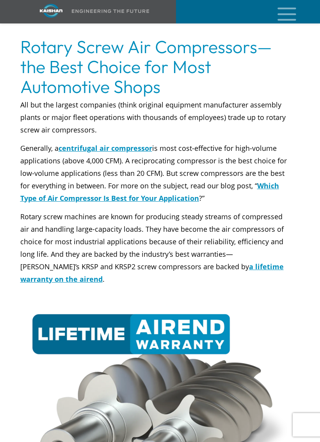
scroll to position [3165, 0]
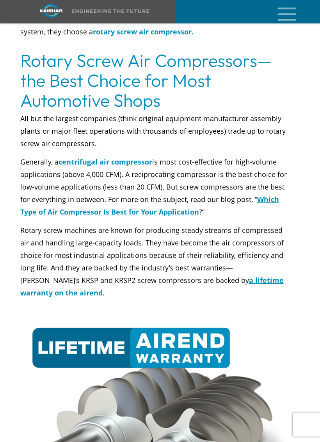
click at [32, 201] on u "Which Type of Air Compressor Is Best for Your Application" at bounding box center [149, 206] width 259 height 22
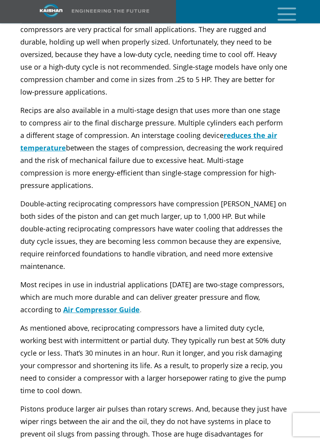
scroll to position [884, 0]
click at [22, 252] on span "Double-acting reciprocating compressors have compression chambers on both sides…" at bounding box center [153, 235] width 267 height 72
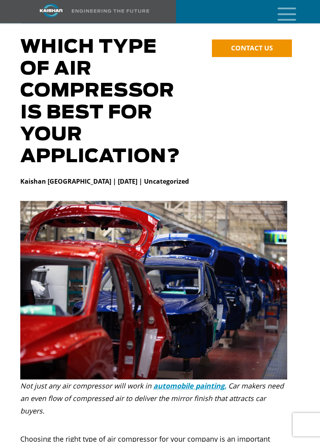
scroll to position [0, 0]
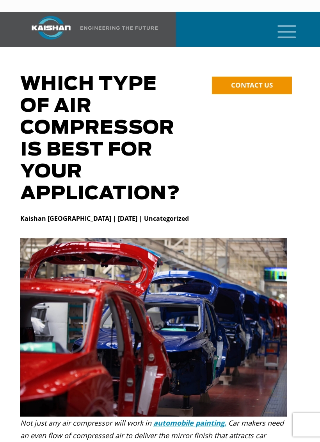
click at [281, 19] on icon "mobile menu" at bounding box center [287, 31] width 25 height 24
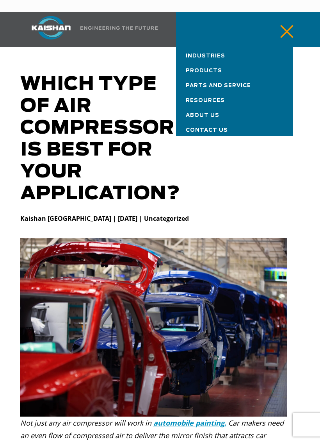
click at [220, 47] on link "Industries" at bounding box center [234, 54] width 117 height 15
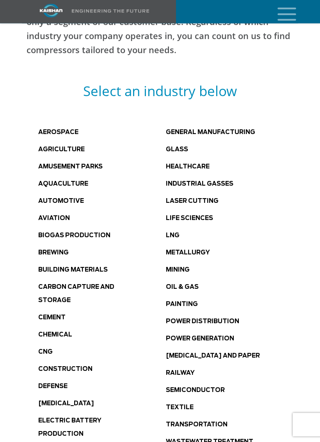
scroll to position [337, 0]
click at [48, 250] on link "Brewing" at bounding box center [53, 253] width 30 height 6
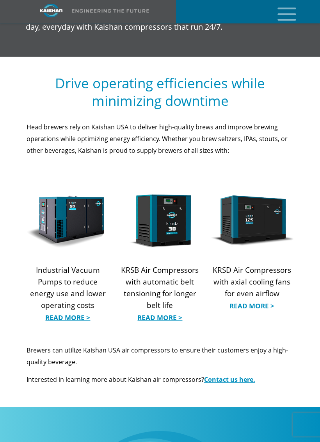
scroll to position [761, 0]
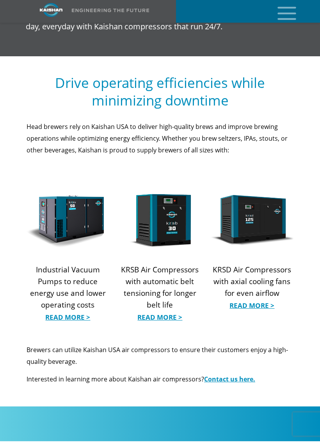
click at [155, 312] on link "Read More >" at bounding box center [160, 318] width 83 height 12
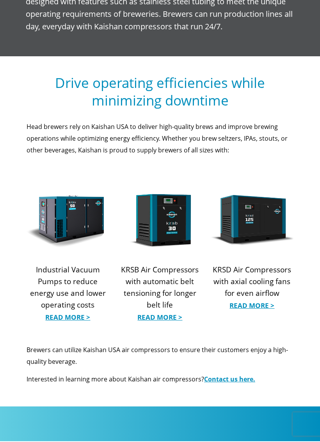
scroll to position [733, 0]
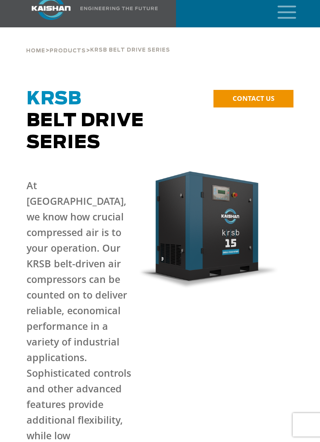
scroll to position [6, 0]
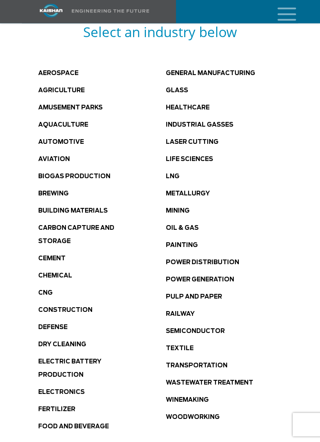
scroll to position [395, 0]
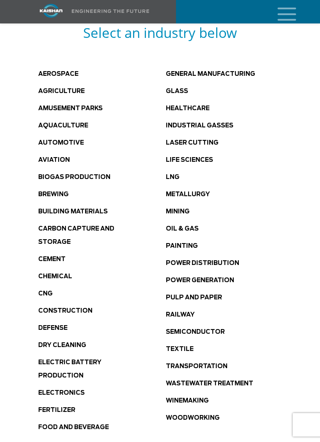
click at [178, 88] on link "Glass" at bounding box center [177, 91] width 22 height 6
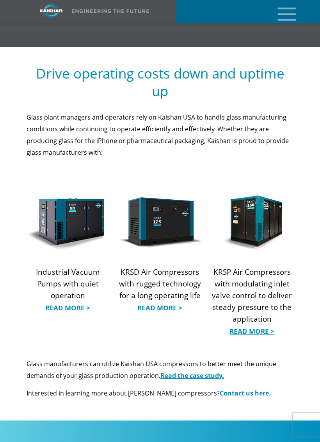
scroll to position [786, 0]
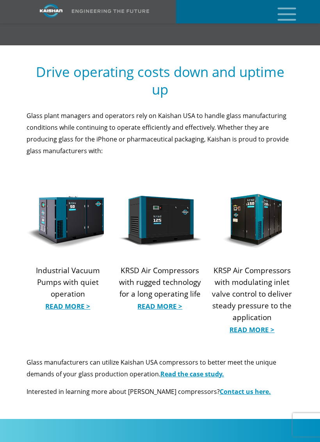
click at [60, 301] on link "Read More >" at bounding box center [68, 307] width 83 height 12
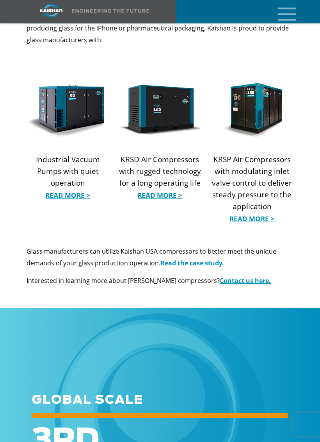
scroll to position [909, 0]
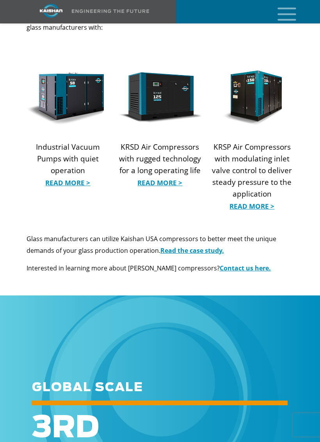
click at [183, 145] on p "KRSD Air Compressors with rugged technology for a long operating life Read More…" at bounding box center [160, 164] width 83 height 47
click at [174, 177] on link "Read More >" at bounding box center [160, 183] width 83 height 12
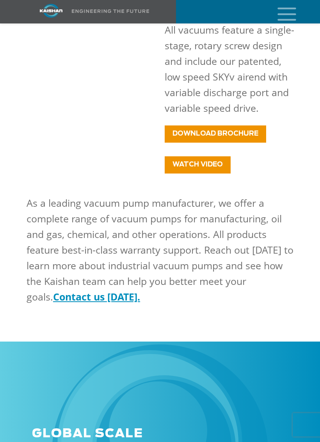
scroll to position [1613, 0]
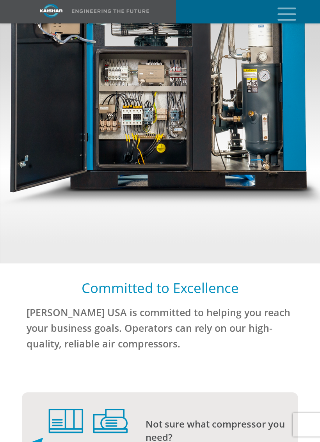
scroll to position [1702, 0]
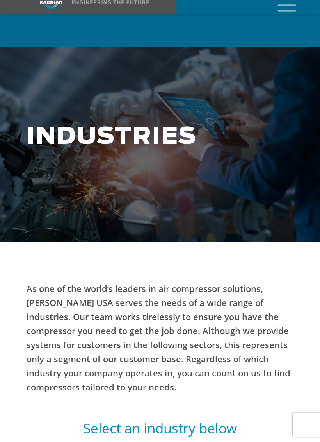
scroll to position [427, 0]
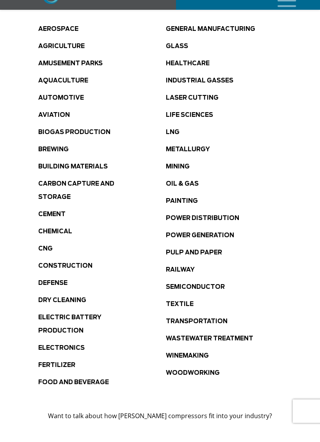
click at [214, 97] on link "Industrial Gasses" at bounding box center [200, 94] width 68 height 6
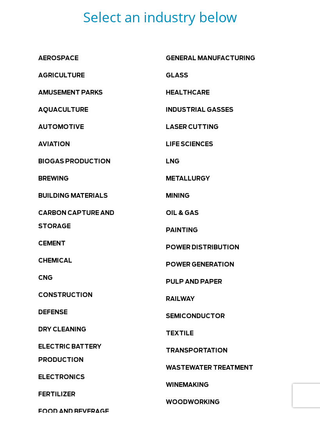
scroll to position [410, 0]
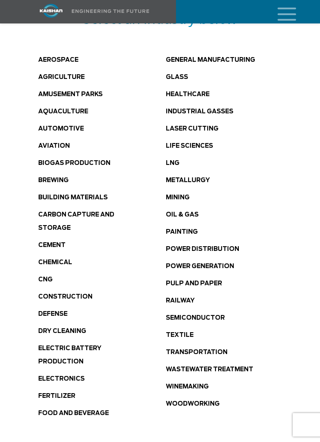
click at [206, 126] on link "Laser Cutting" at bounding box center [192, 129] width 53 height 6
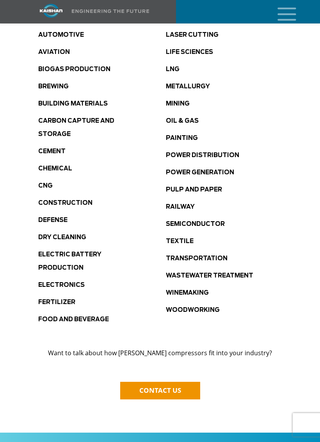
scroll to position [505, 0]
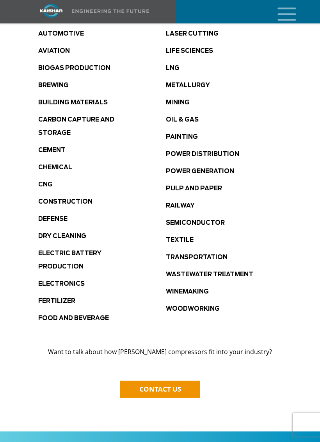
click at [60, 143] on li "Cement" at bounding box center [102, 149] width 128 height 13
click at [61, 147] on link "Cement" at bounding box center [51, 150] width 27 height 6
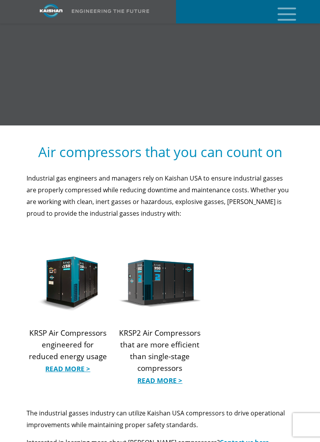
scroll to position [661, 0]
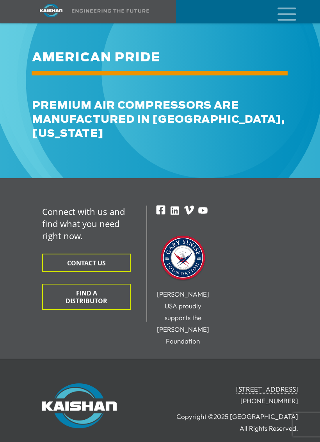
scroll to position [1210, 0]
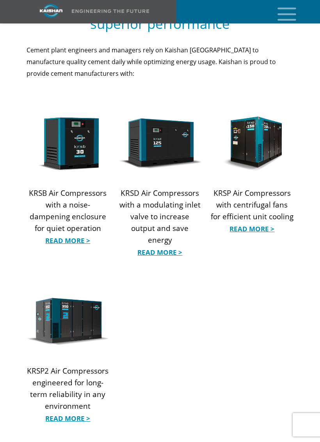
scroll to position [821, 0]
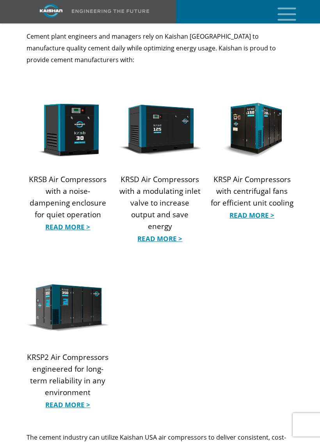
click at [252, 114] on img at bounding box center [252, 130] width 83 height 55
click at [249, 209] on link "Read More >" at bounding box center [252, 215] width 83 height 12
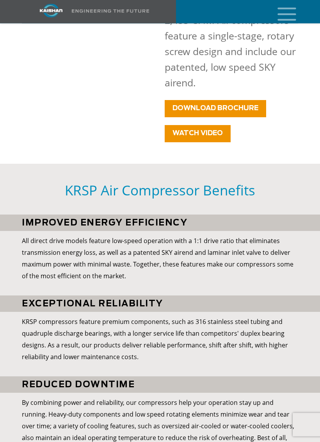
scroll to position [582, 0]
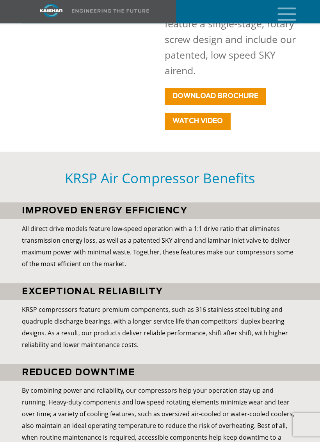
click at [205, 118] on span "WATCH VIDEO" at bounding box center [198, 121] width 50 height 7
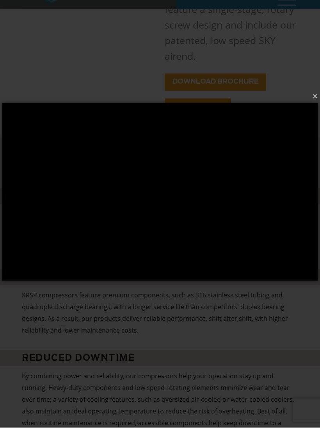
click at [315, 102] on button "×" at bounding box center [163, 110] width 316 height 17
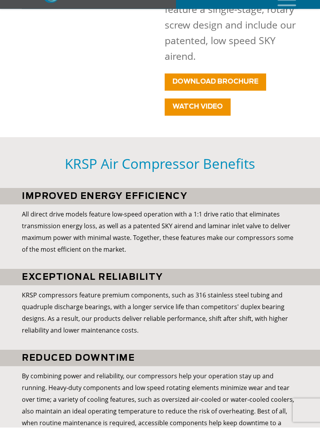
click at [187, 88] on link "DOWNLOAD BROCHURE" at bounding box center [216, 96] width 102 height 17
